Goal: Contribute content: Contribute content

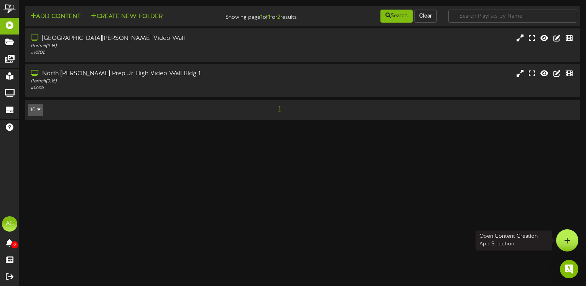
click at [566, 240] on icon at bounding box center [567, 240] width 7 height 7
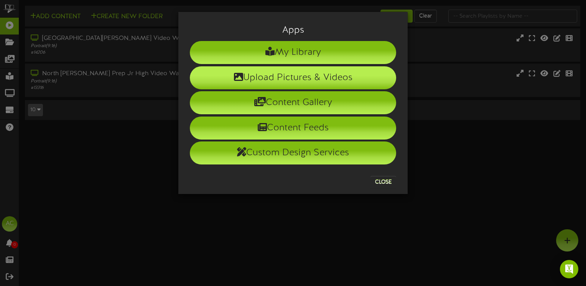
click at [292, 79] on li "Upload Pictures & Videos" at bounding box center [293, 77] width 206 height 23
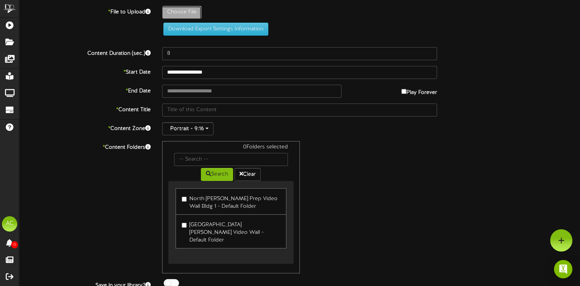
type input "**********"
type input "winners912202511x85in10"
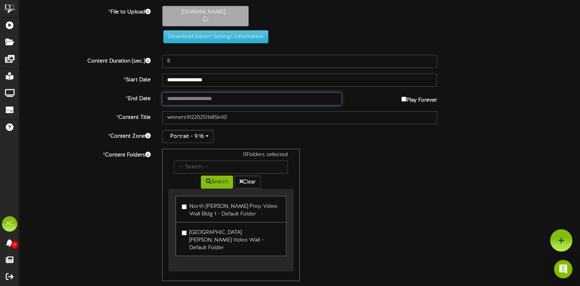
click at [184, 100] on input "text" at bounding box center [251, 98] width 179 height 13
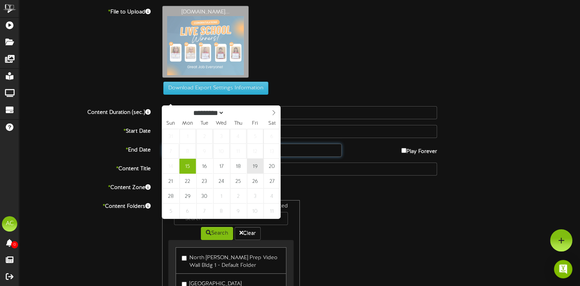
type input "**********"
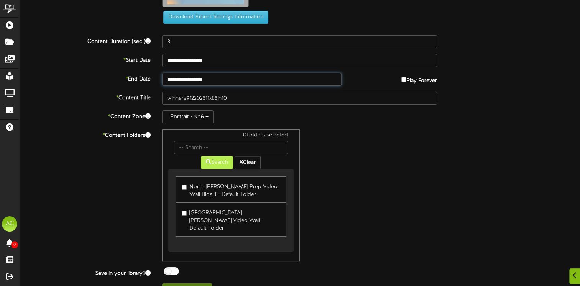
scroll to position [78, 0]
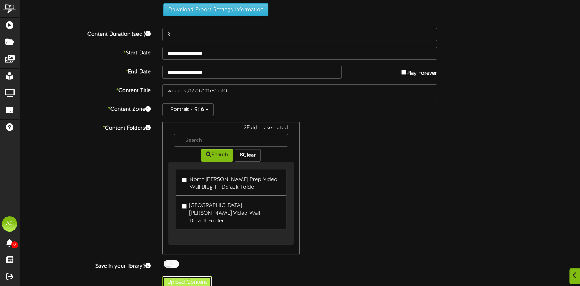
click at [192, 276] on button "Upload Content" at bounding box center [187, 282] width 50 height 13
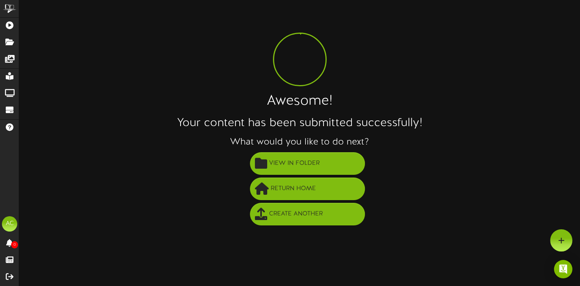
scroll to position [0, 0]
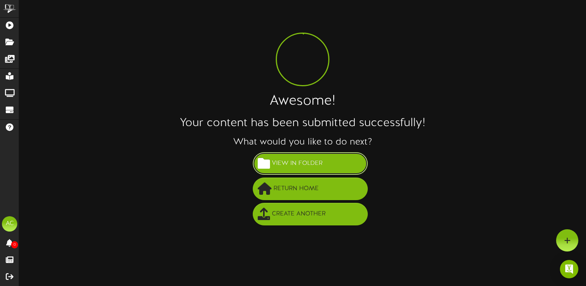
click at [297, 167] on span "View in Folder" at bounding box center [297, 163] width 54 height 13
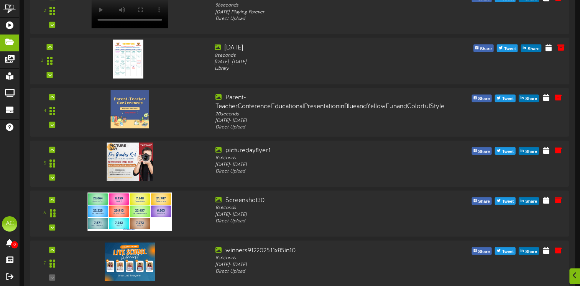
scroll to position [613, 0]
